Goal: Transaction & Acquisition: Book appointment/travel/reservation

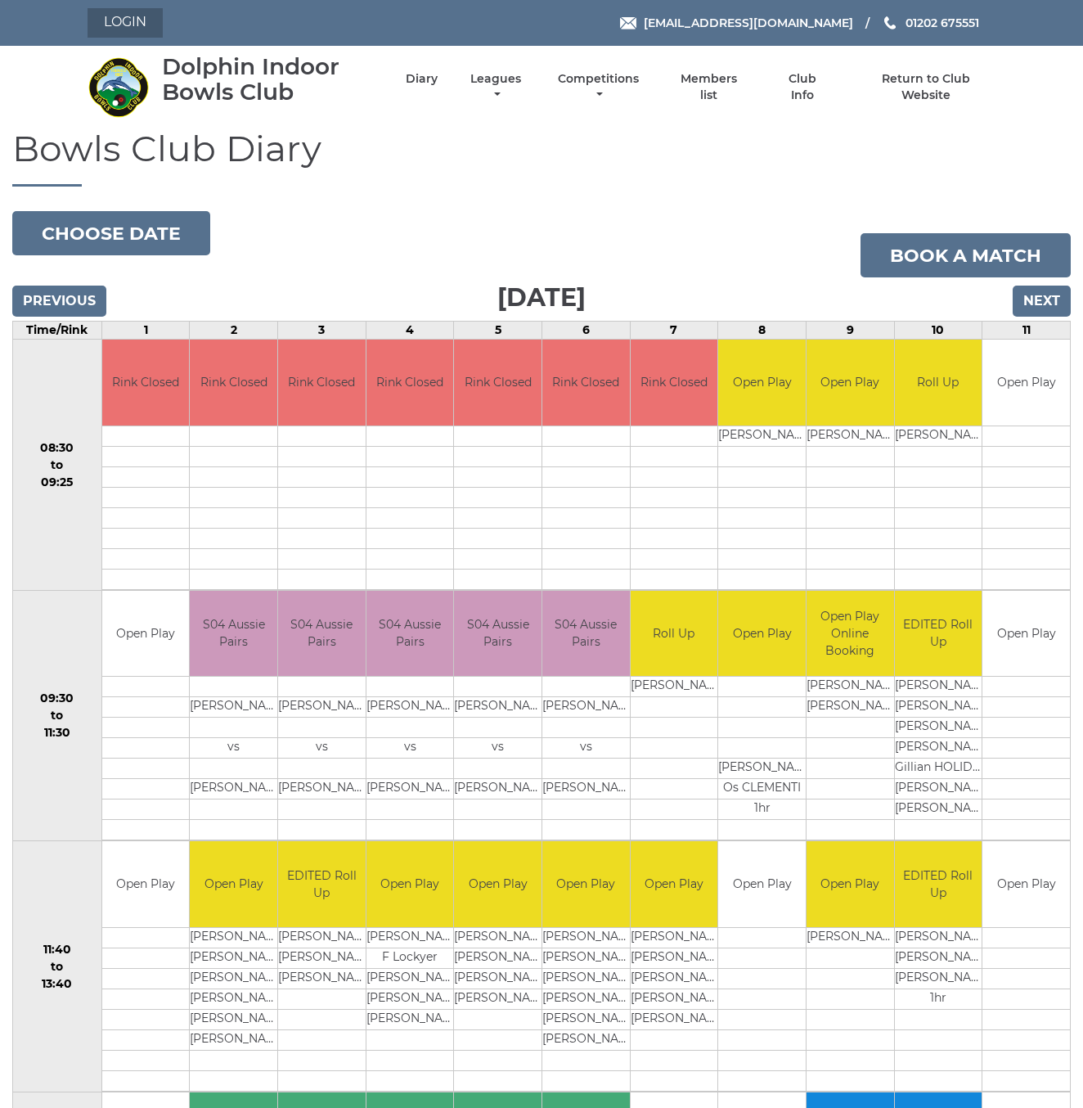
click at [142, 33] on link "Login" at bounding box center [125, 22] width 75 height 29
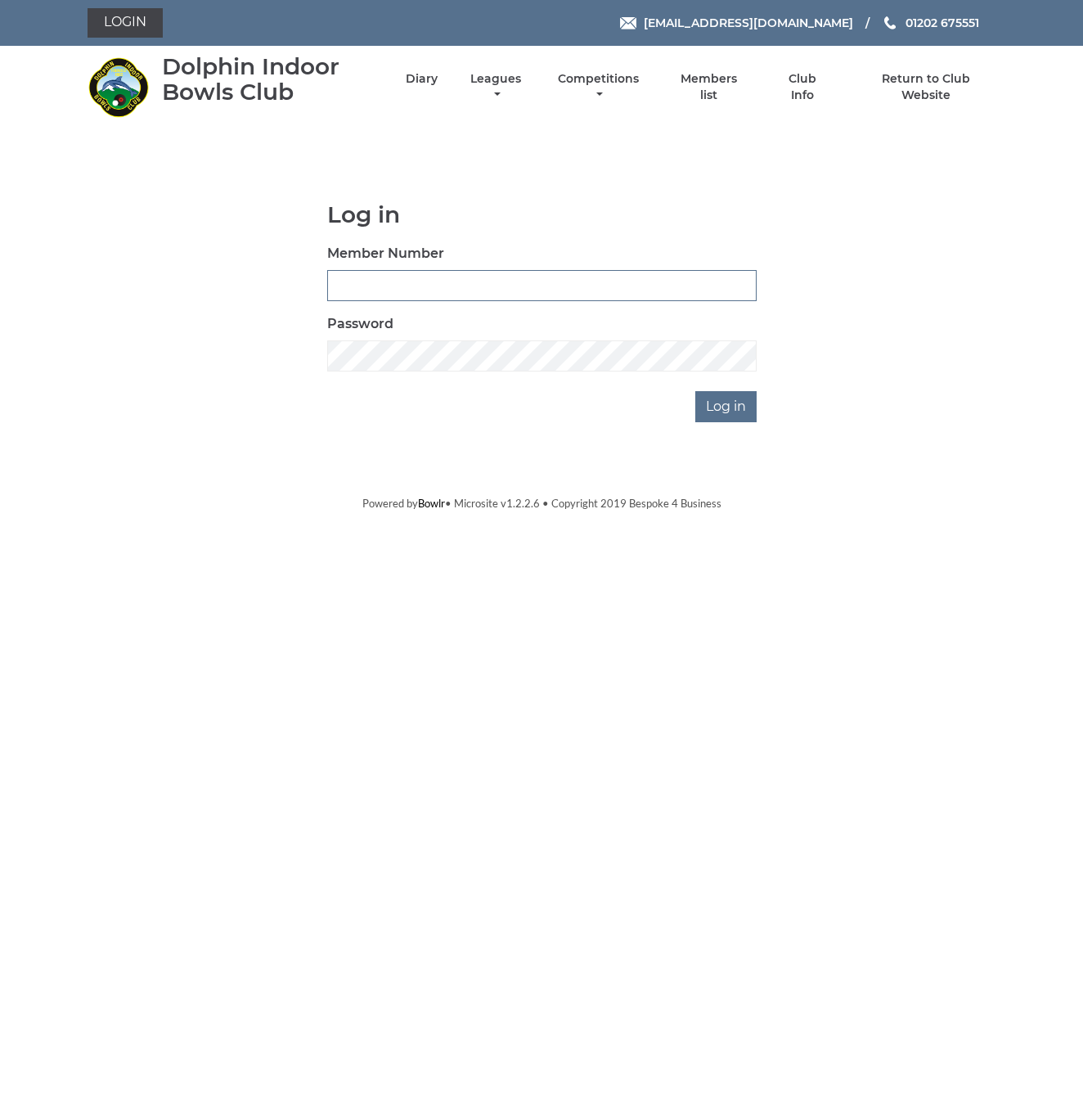
type input "3748"
click at [727, 407] on input "Log in" at bounding box center [725, 406] width 61 height 31
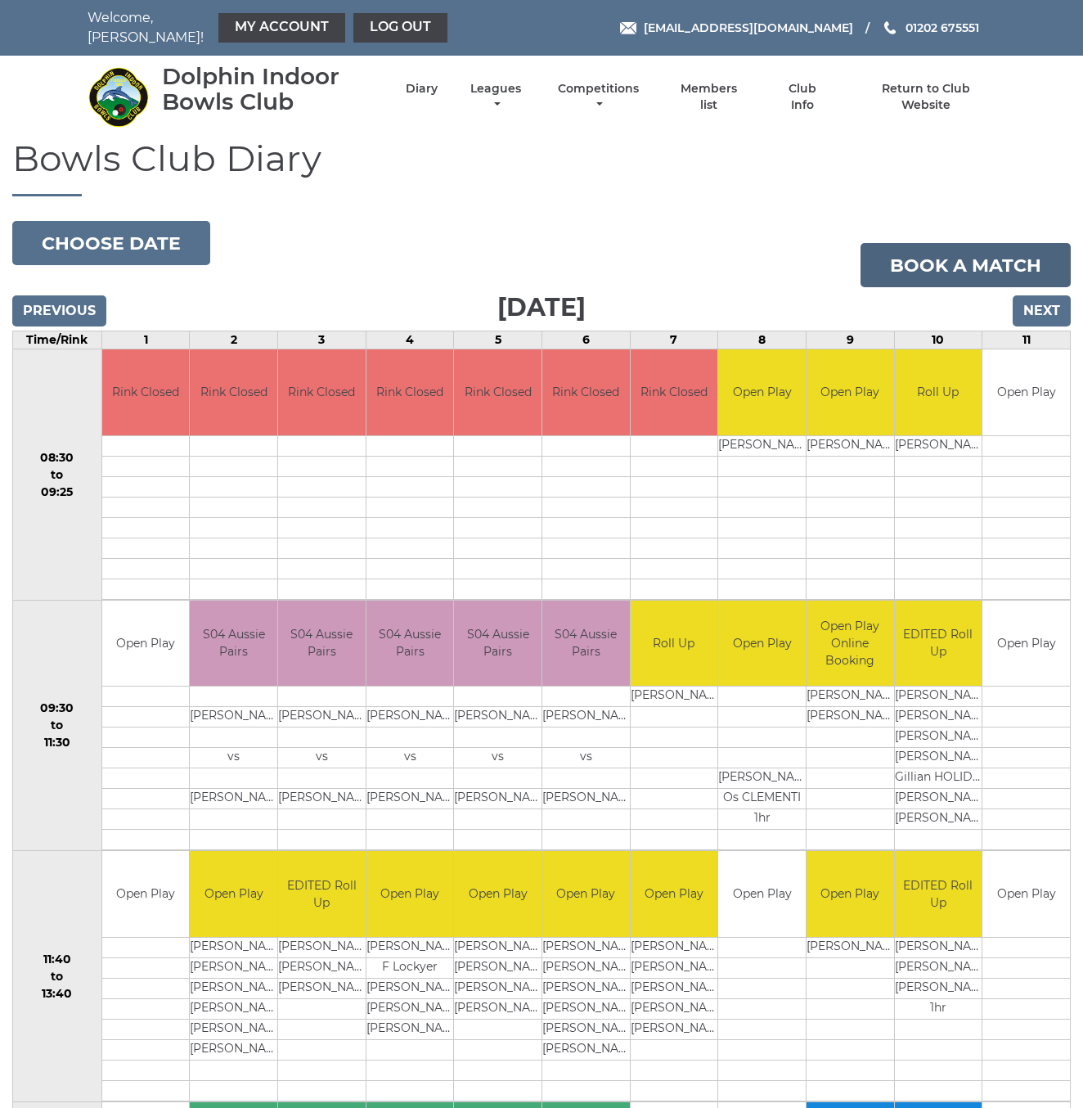
click at [972, 256] on link "Book a match" at bounding box center [966, 265] width 210 height 44
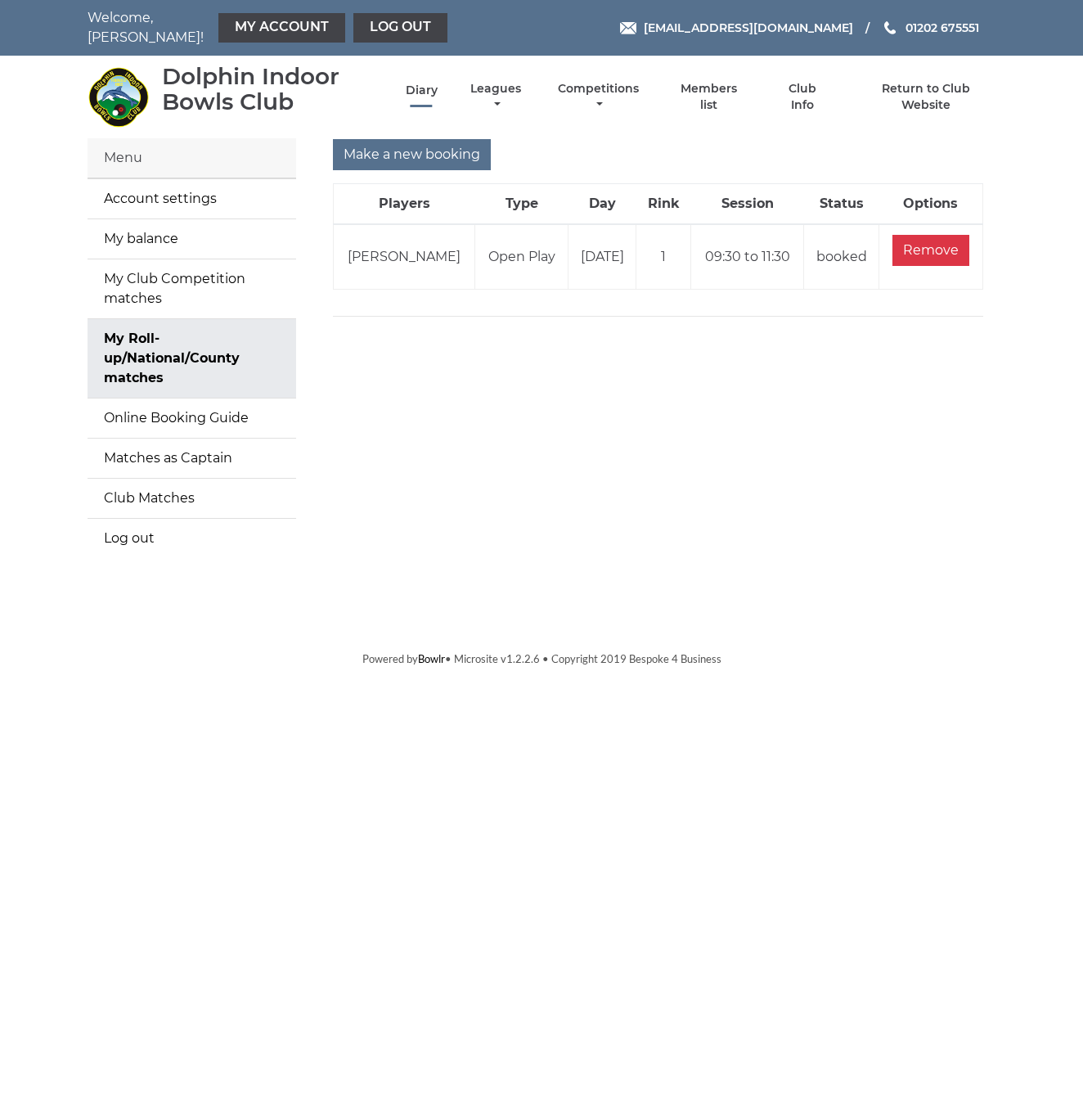
scroll to position [1, 0]
click at [438, 88] on link "Diary" at bounding box center [422, 91] width 32 height 16
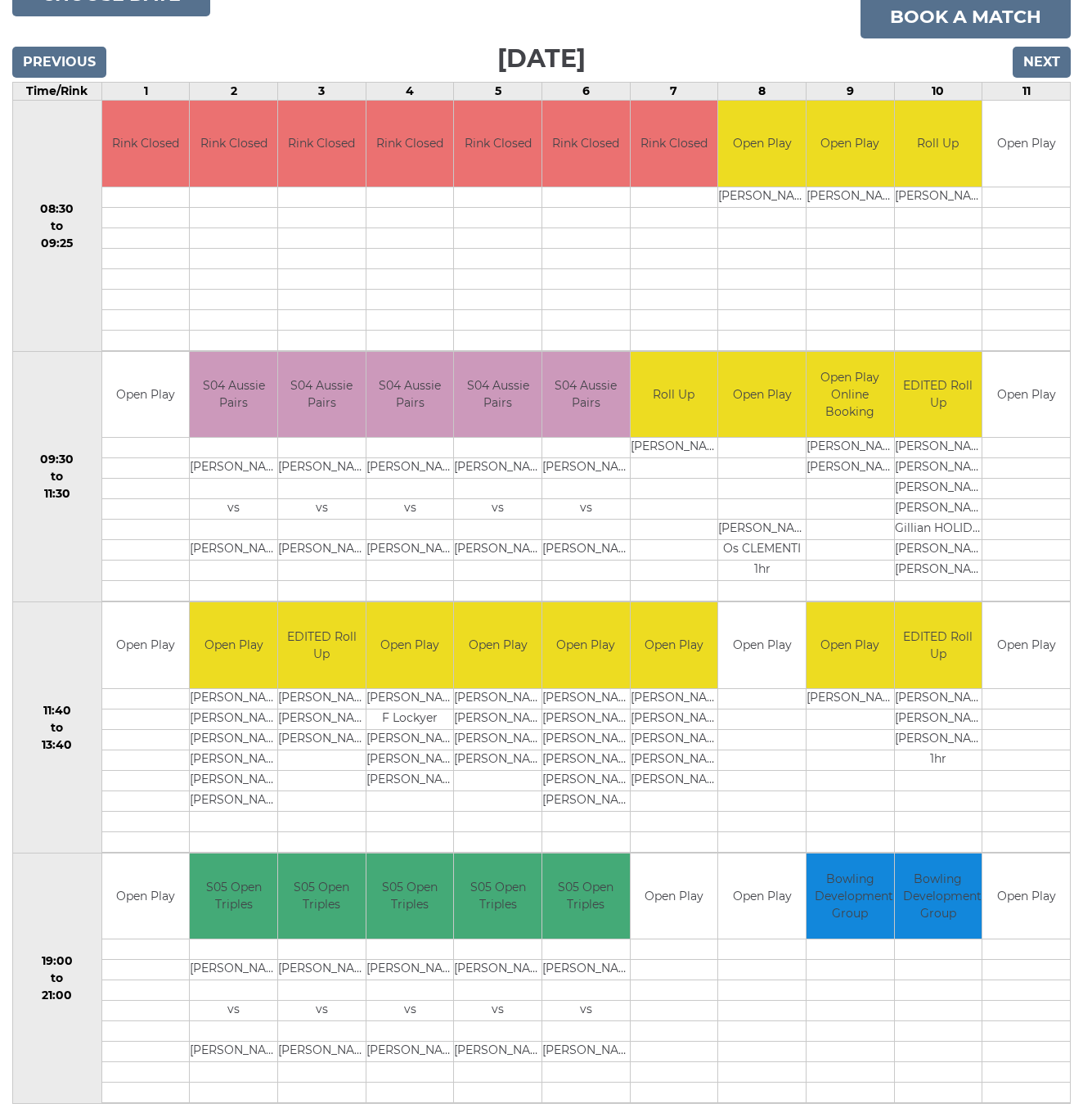
scroll to position [250, 0]
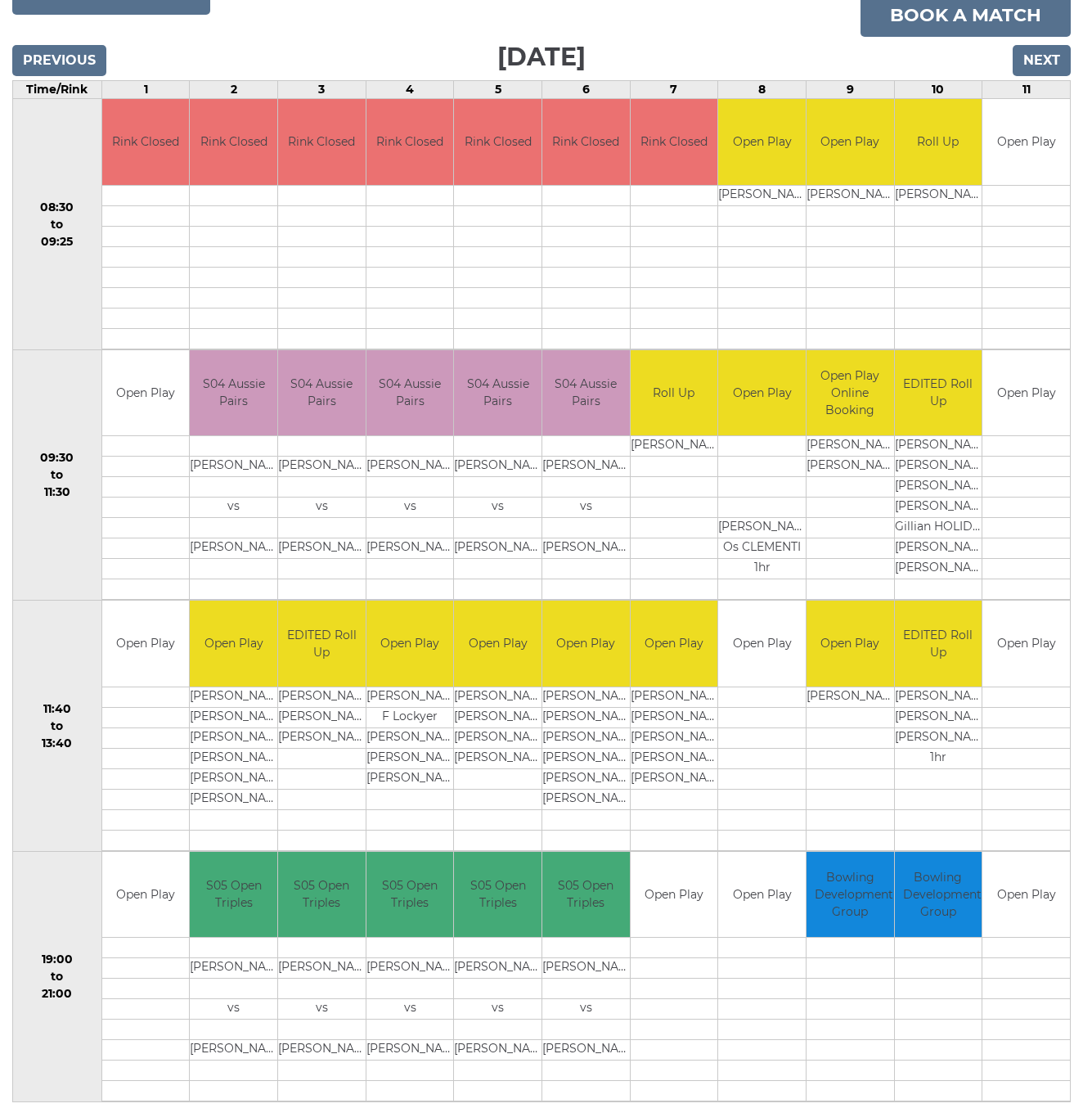
click at [653, 893] on td "Open Play" at bounding box center [675, 895] width 88 height 86
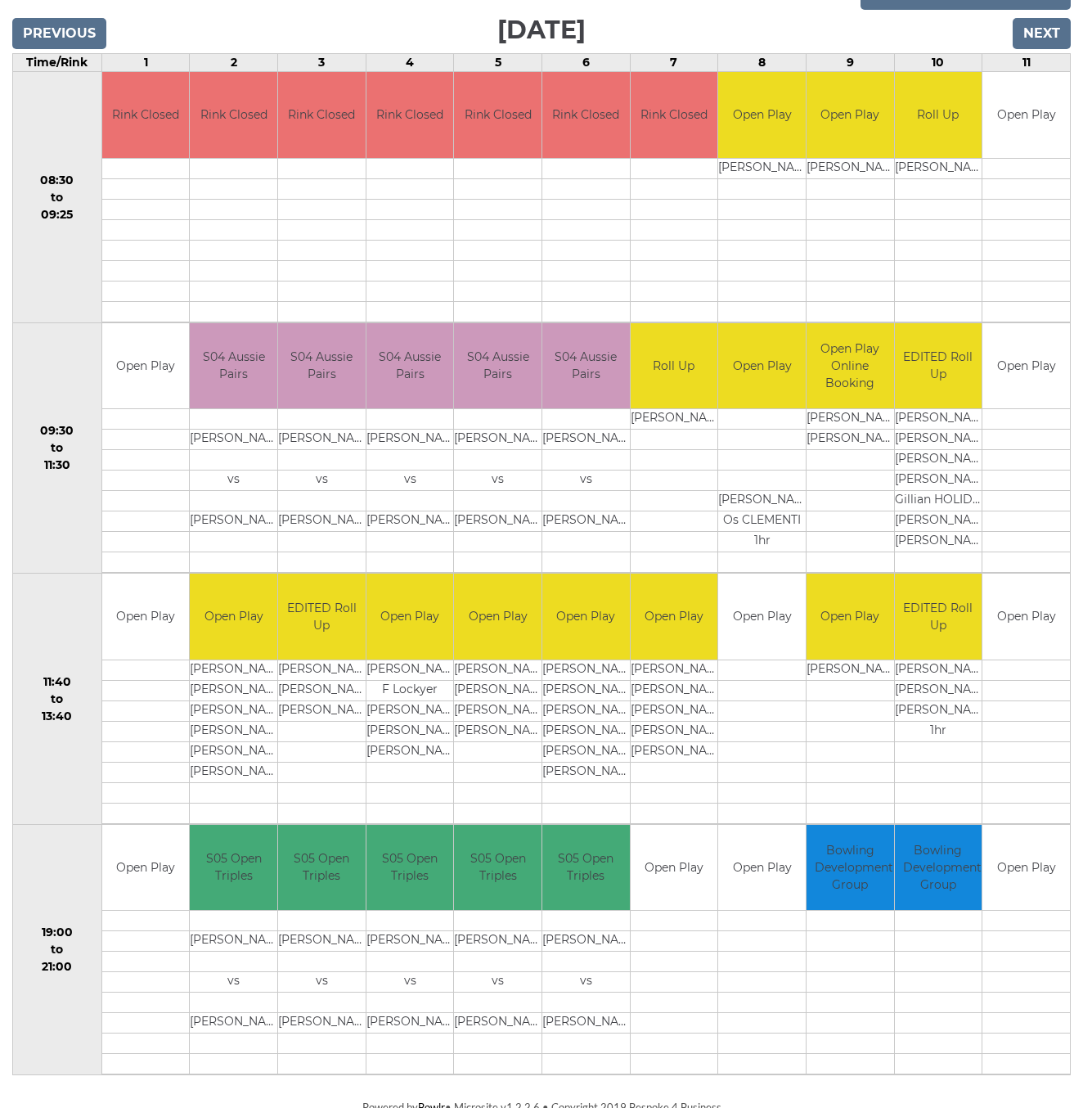
scroll to position [277, 0]
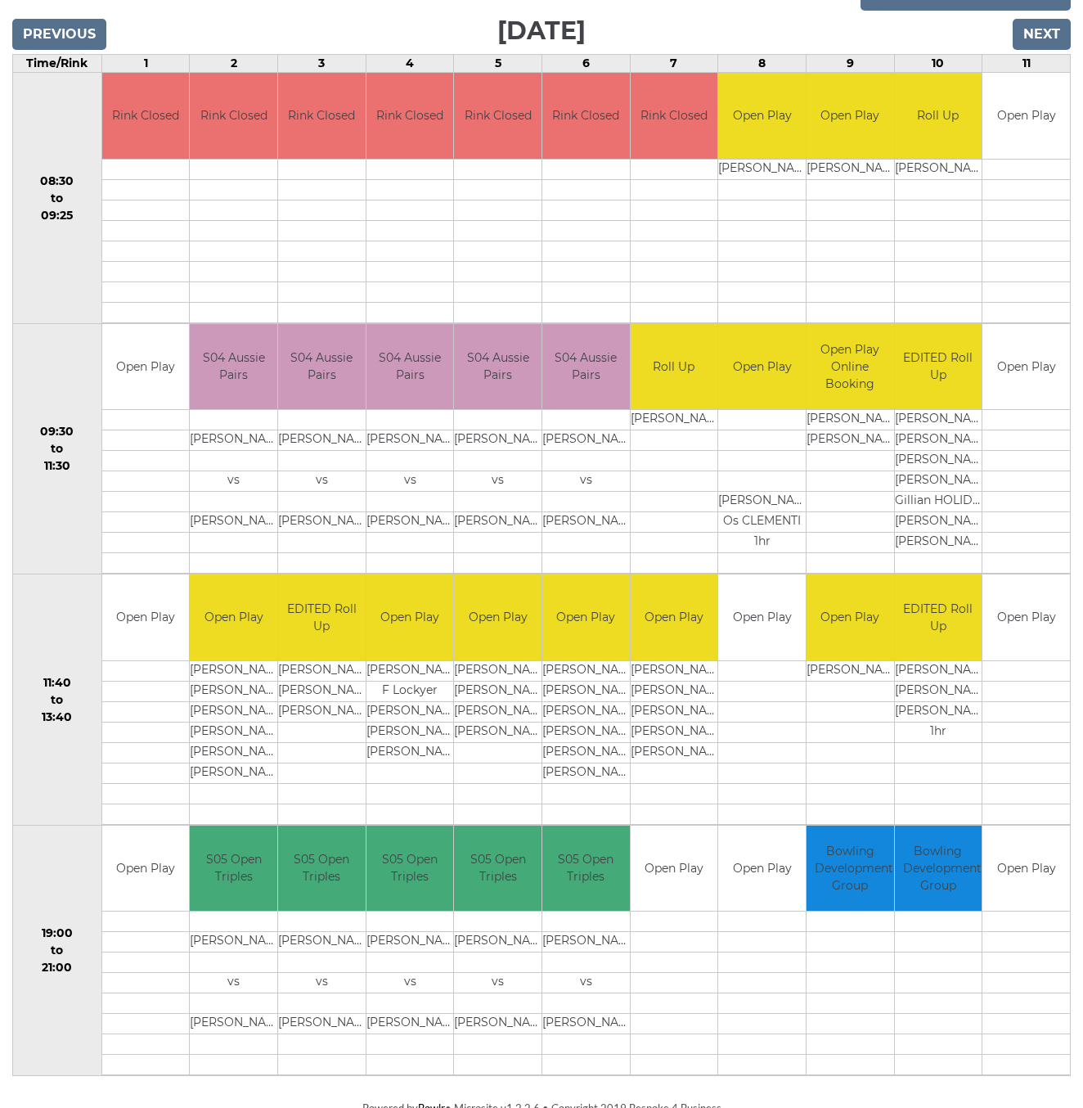
click at [673, 932] on td at bounding box center [675, 942] width 88 height 20
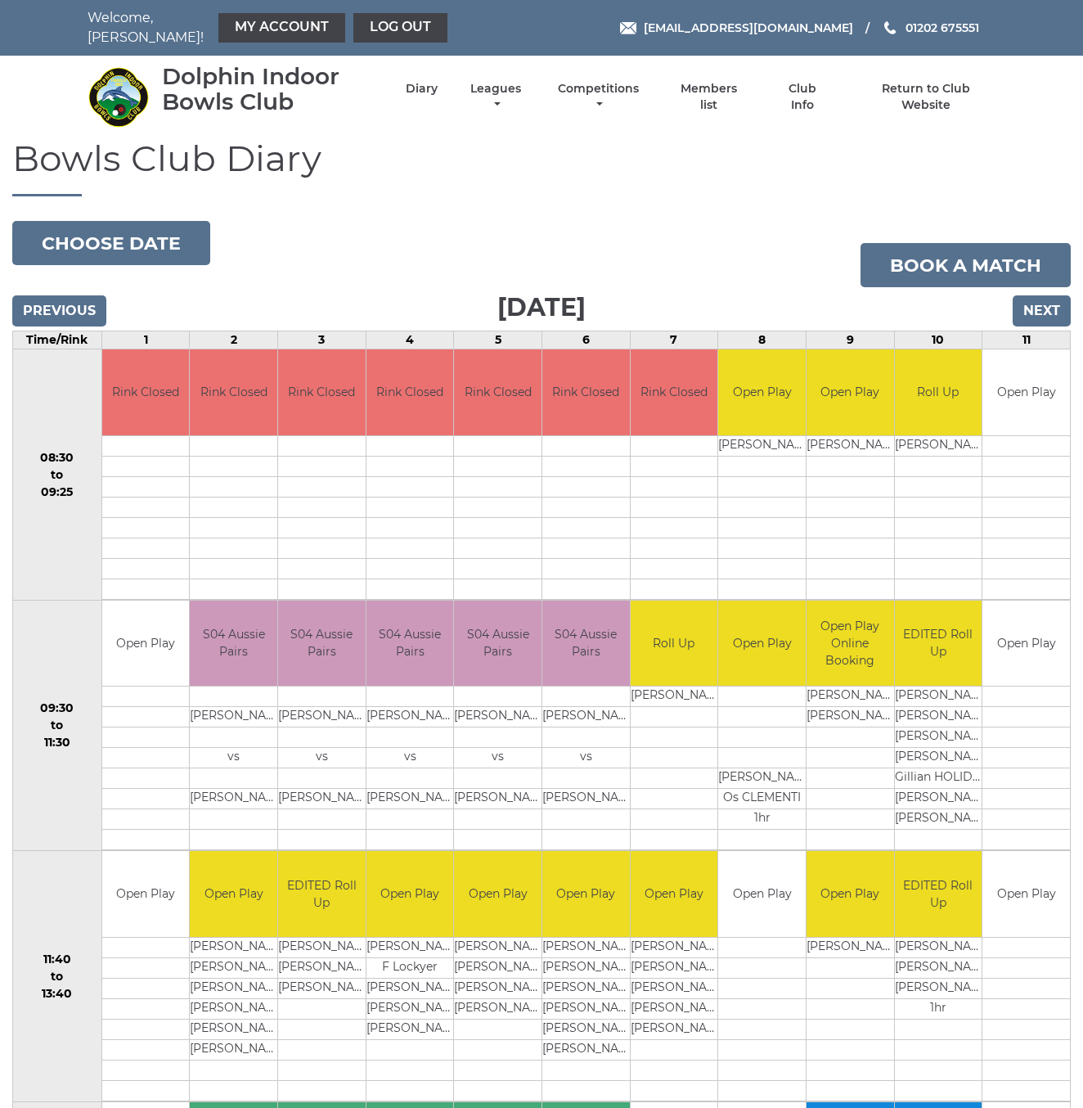
scroll to position [0, 0]
click at [970, 257] on link "Book a match" at bounding box center [966, 265] width 210 height 44
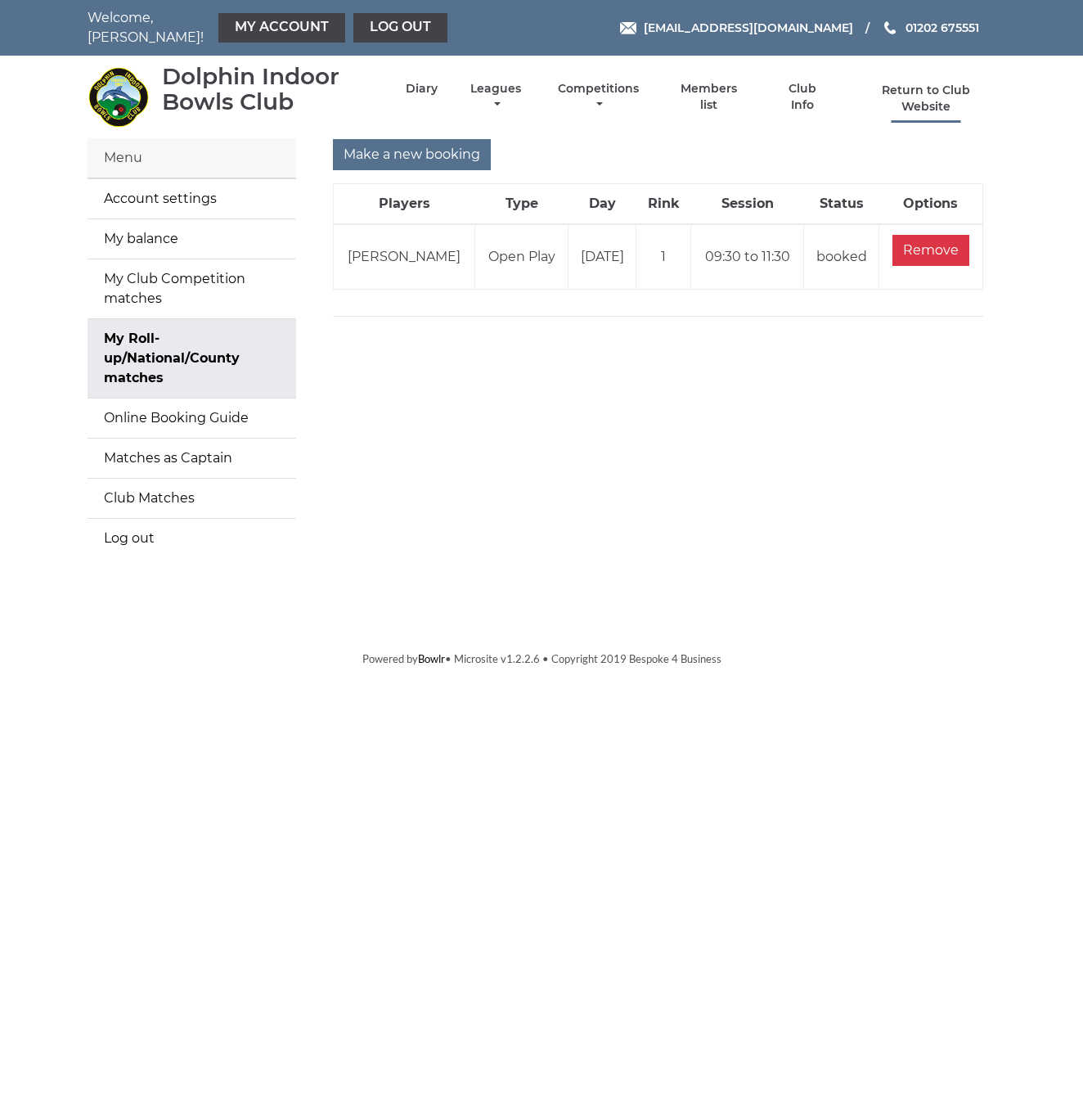
click at [907, 87] on link "Return to Club Website" at bounding box center [926, 99] width 138 height 32
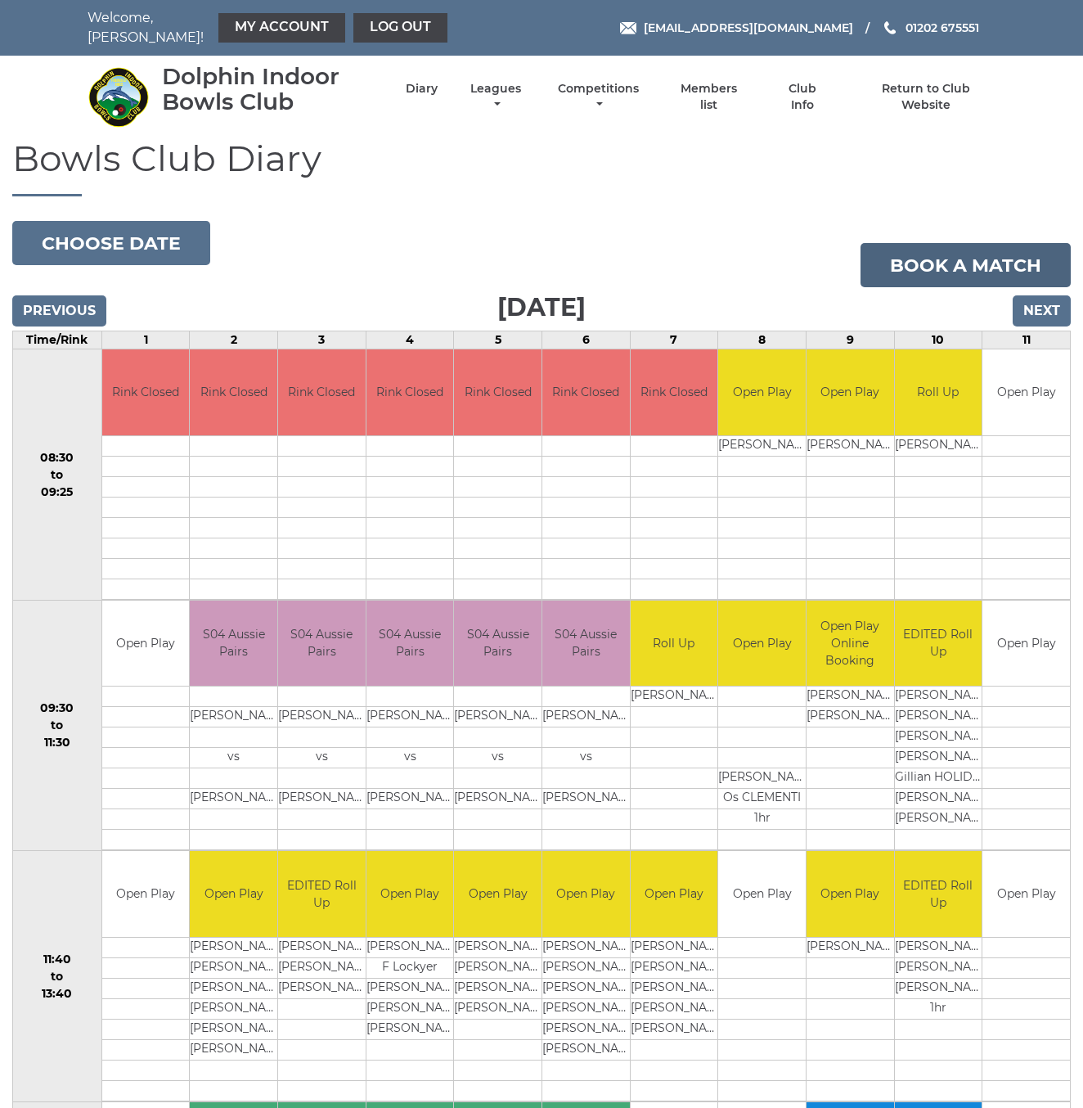
click at [978, 259] on link "Book a match" at bounding box center [966, 265] width 210 height 44
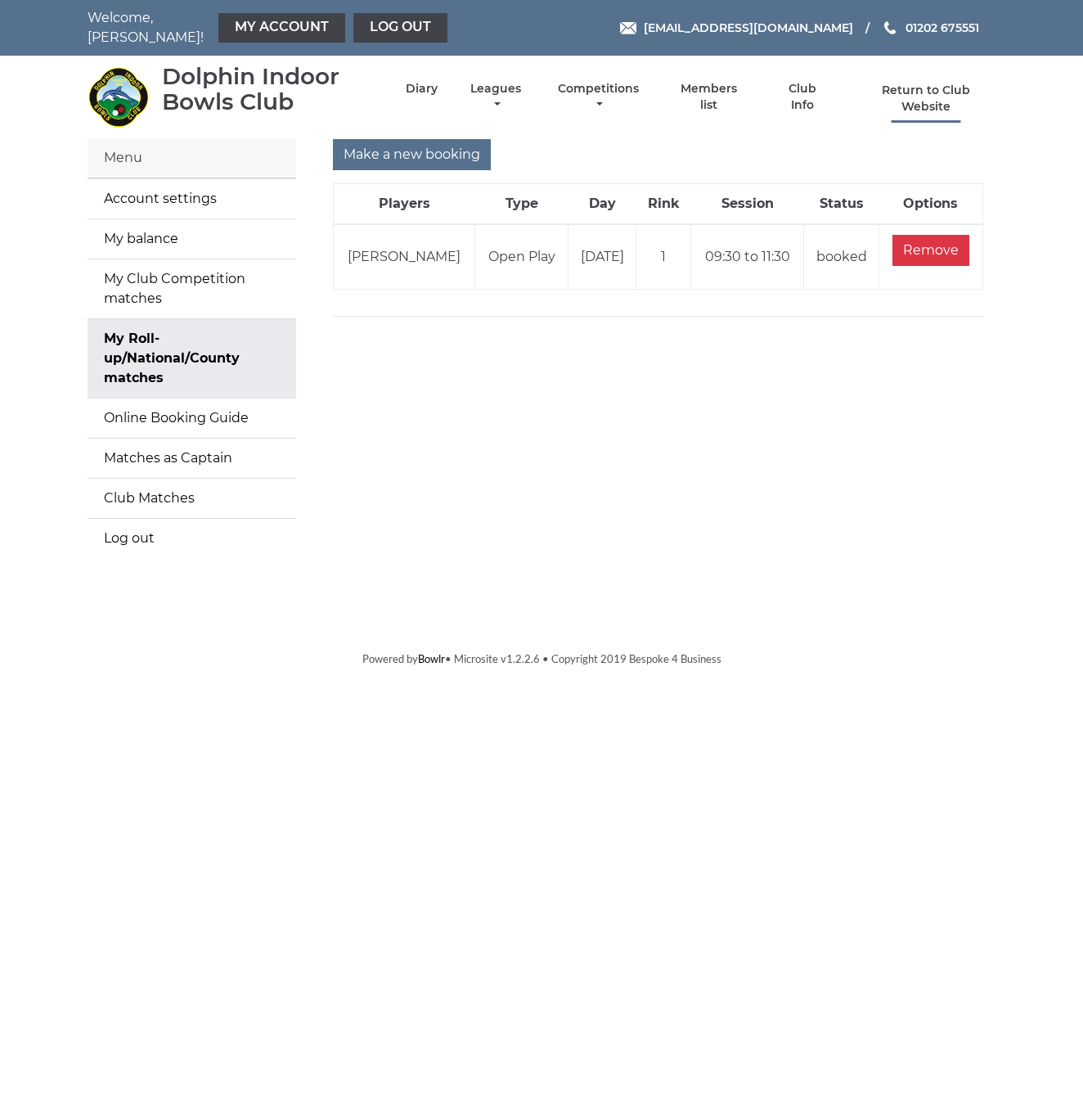
click at [956, 92] on link "Return to Club Website" at bounding box center [926, 99] width 138 height 32
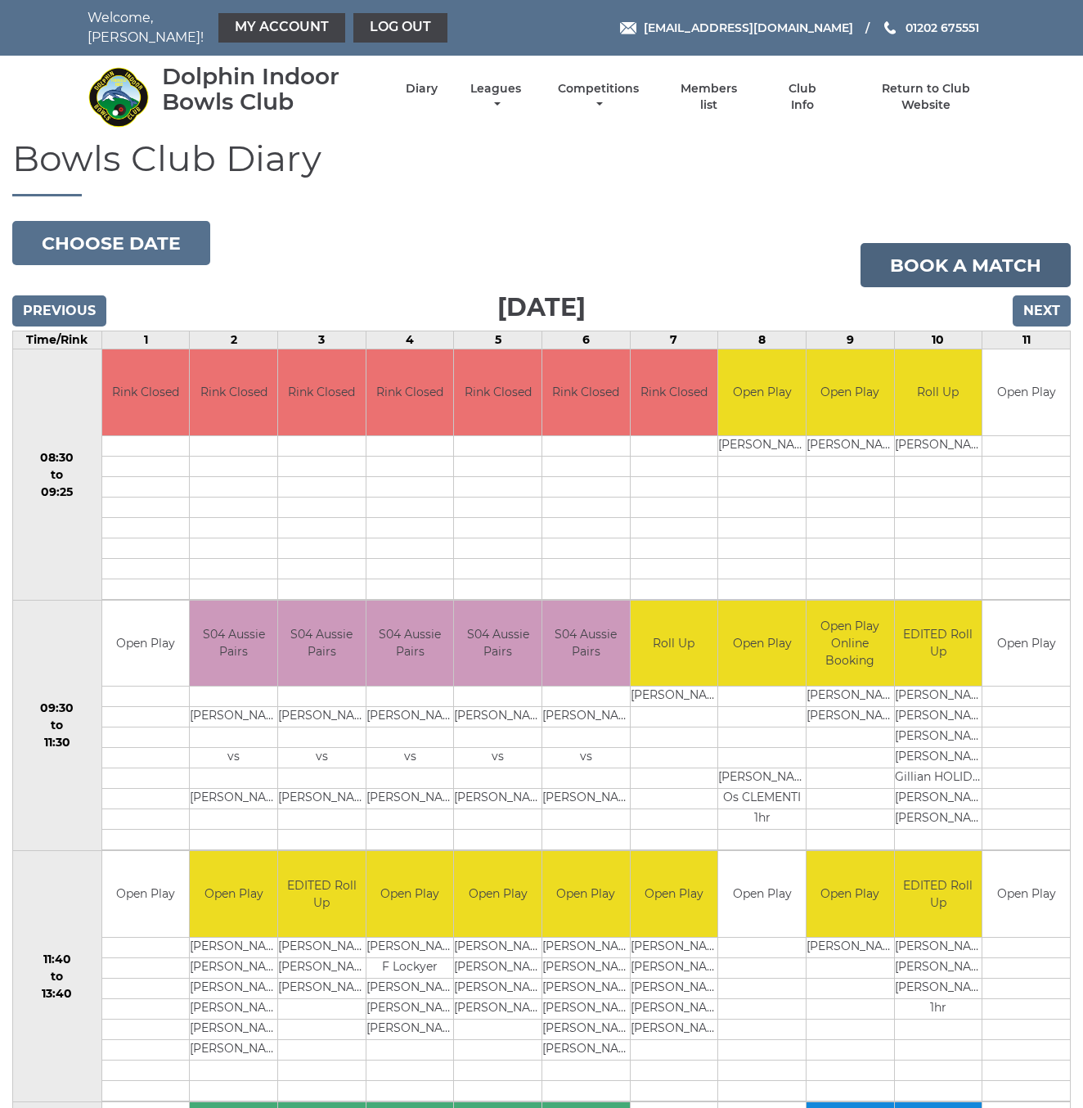
click at [983, 256] on link "Book a match" at bounding box center [966, 265] width 210 height 44
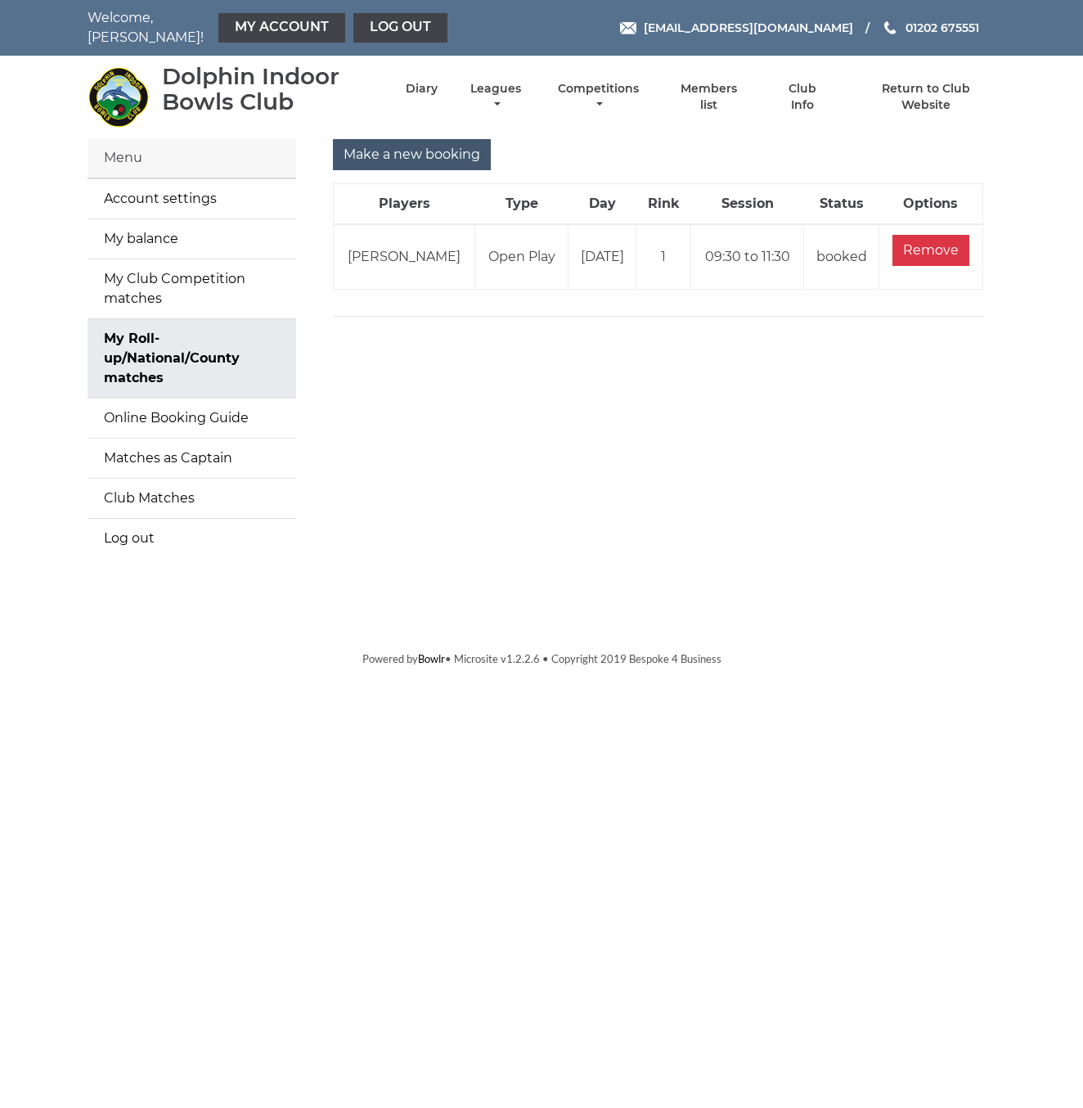
click at [445, 141] on input "Make a new booking" at bounding box center [412, 154] width 158 height 31
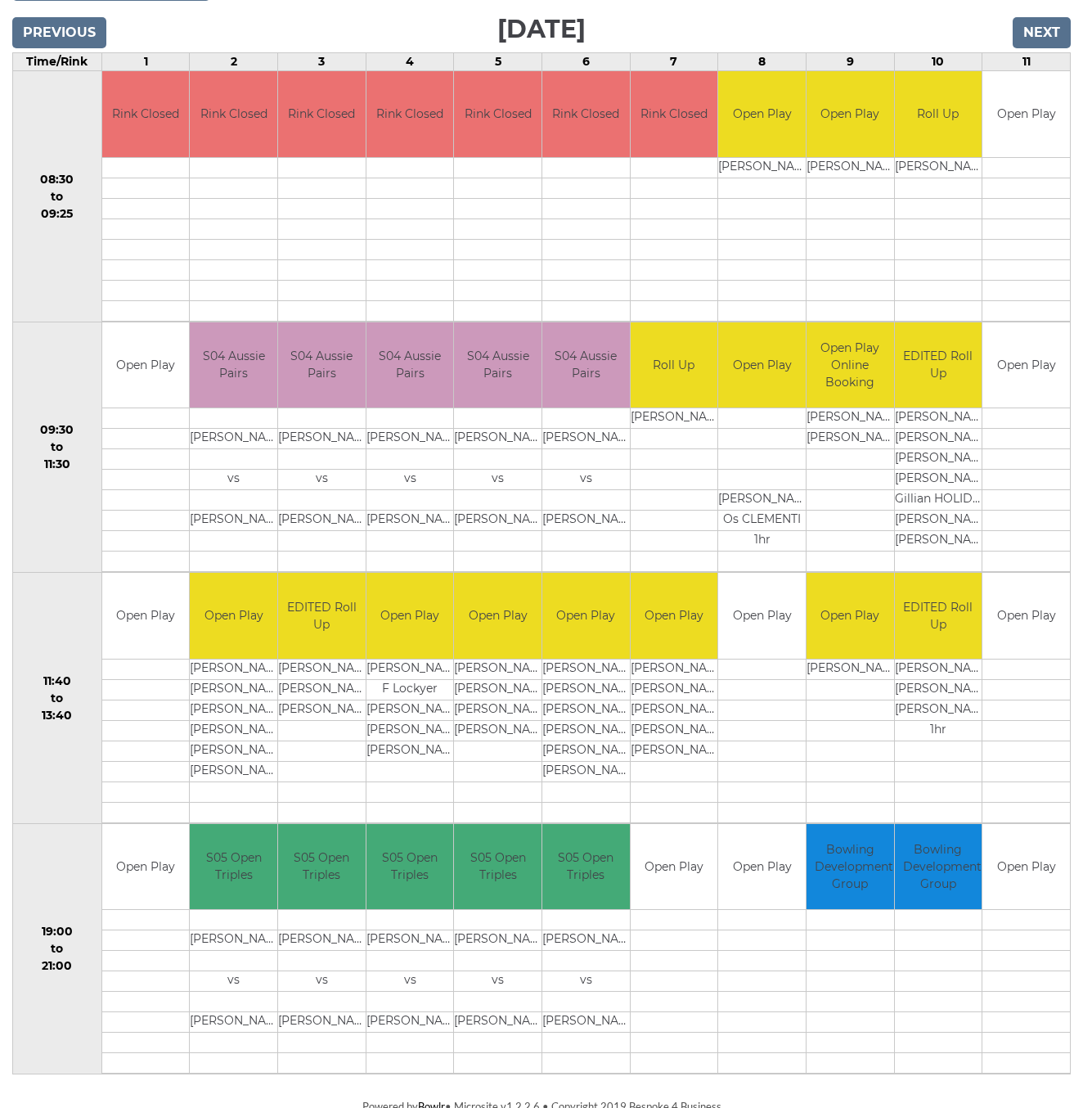
scroll to position [263, 0]
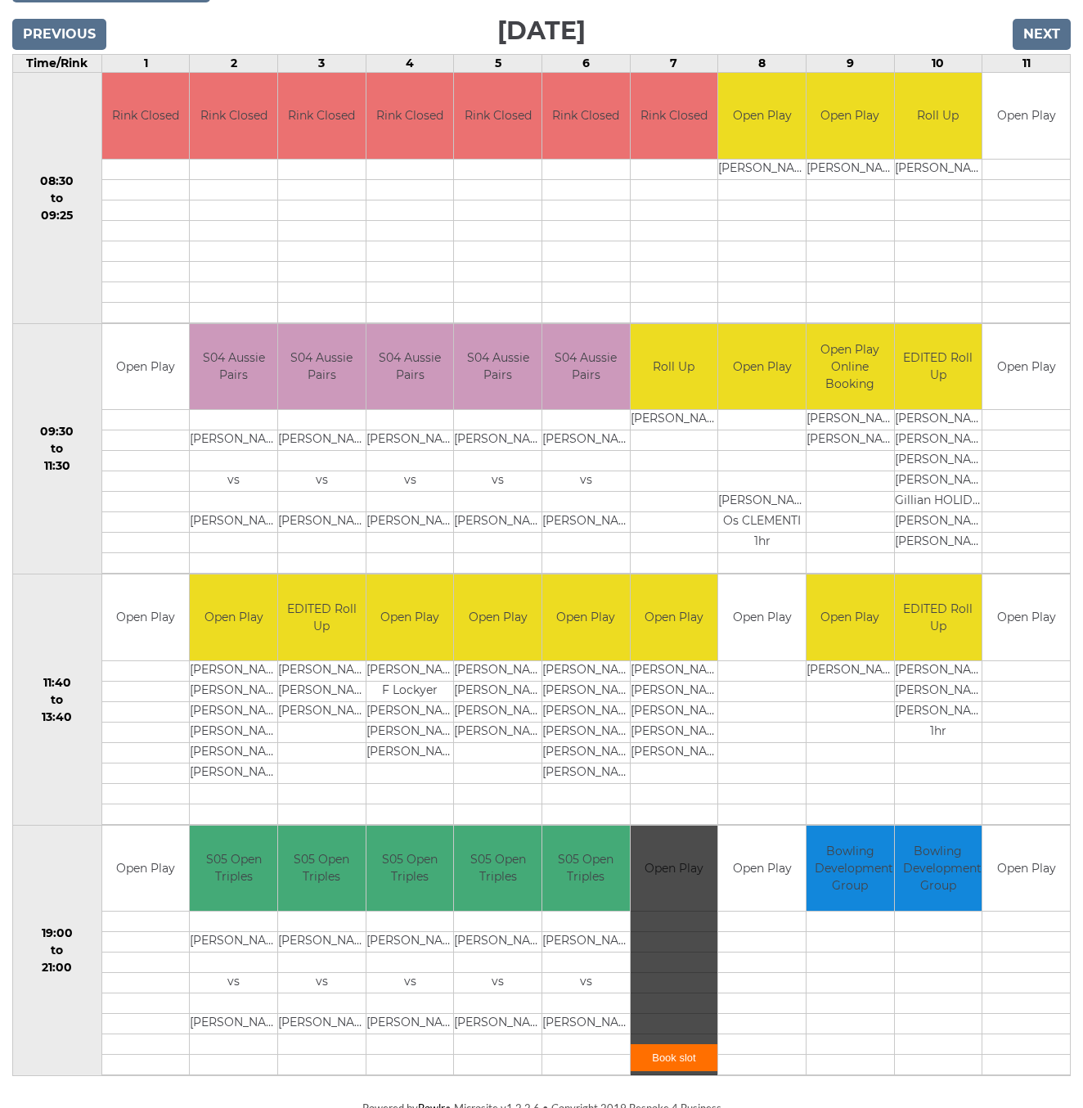
click at [668, 1052] on link "Book slot" at bounding box center [675, 1057] width 88 height 27
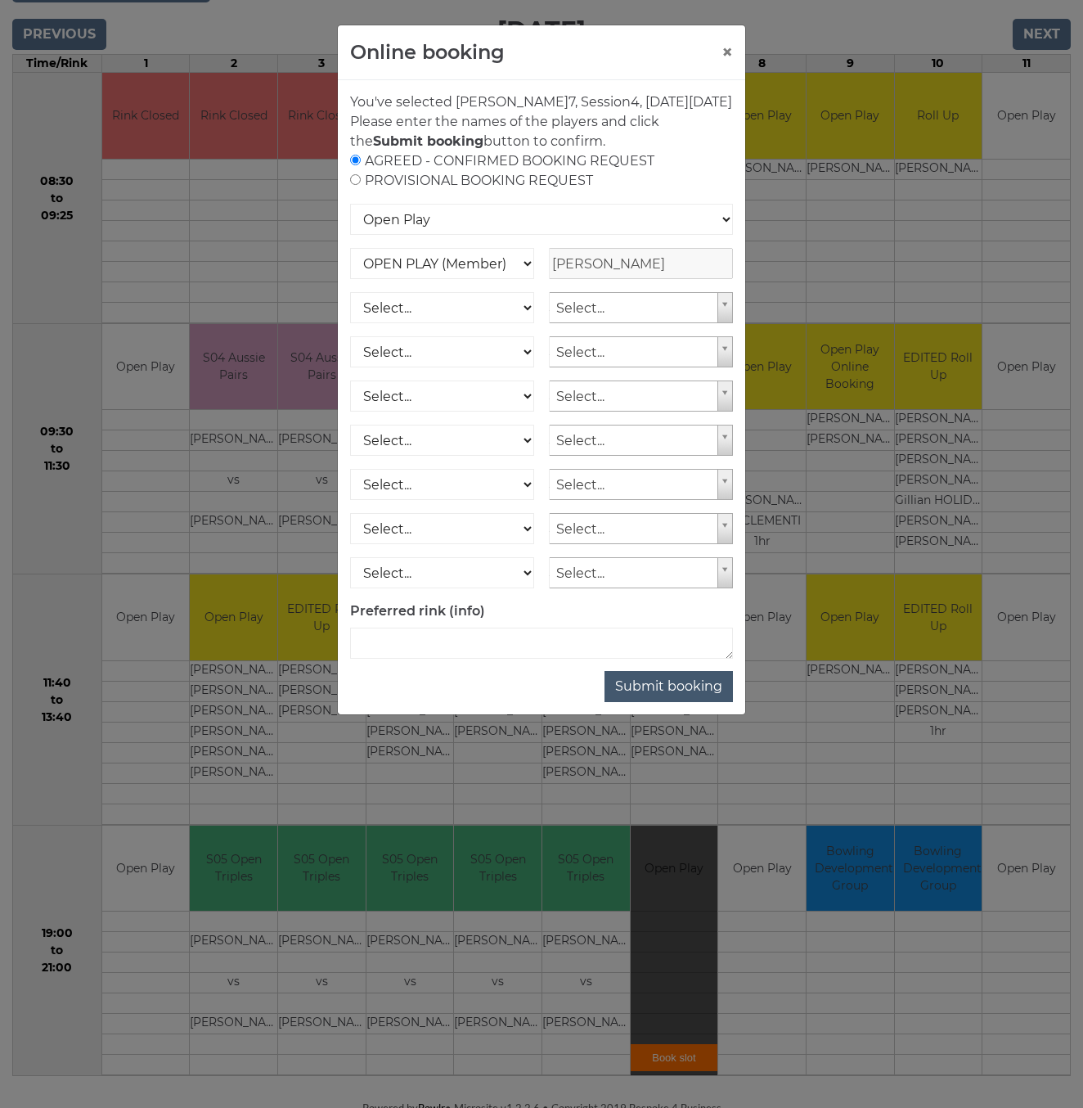
click at [655, 702] on button "Submit booking" at bounding box center [669, 686] width 128 height 31
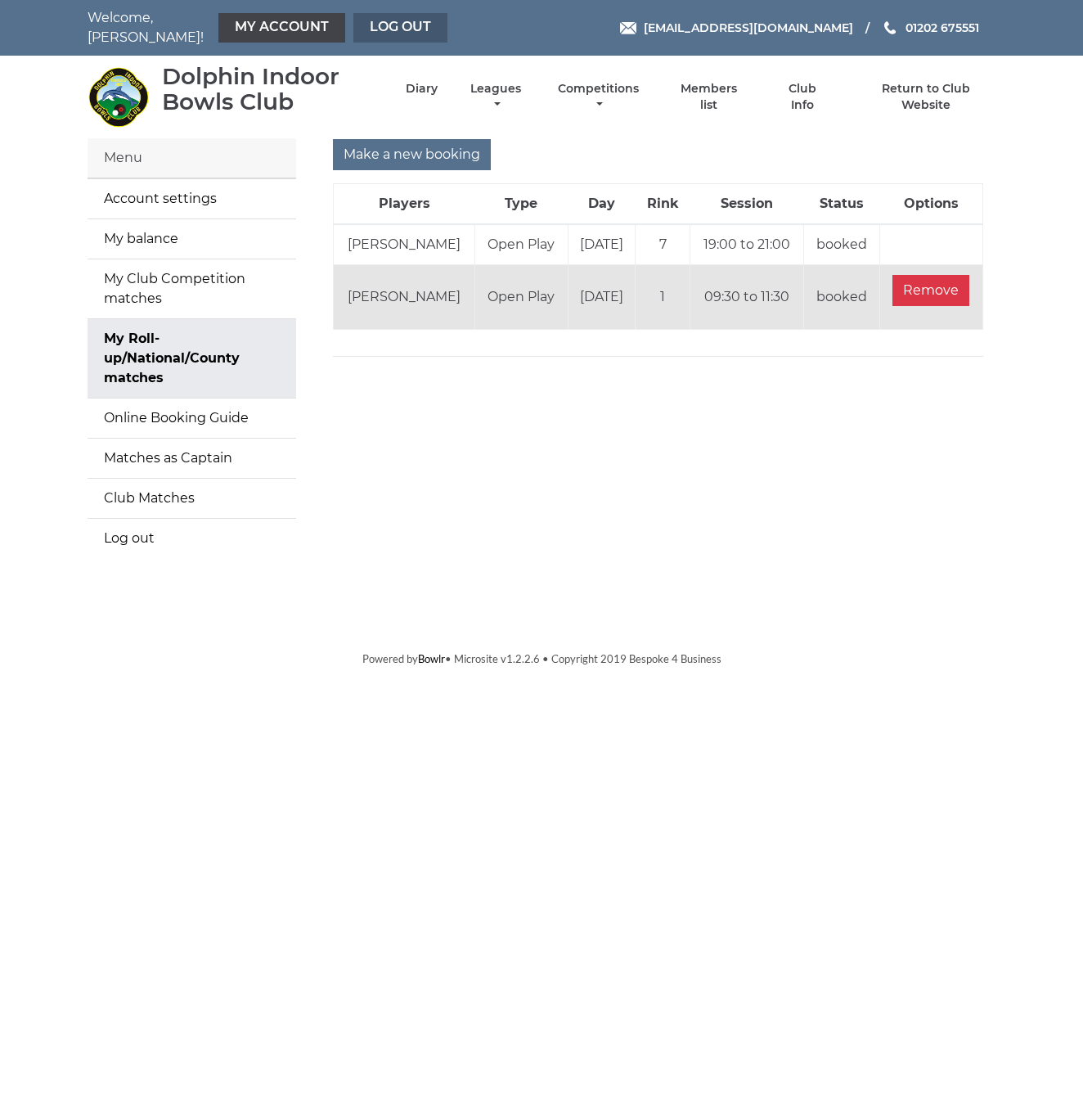
click at [381, 29] on link "Log out" at bounding box center [400, 27] width 94 height 29
